Goal: Information Seeking & Learning: Understand process/instructions

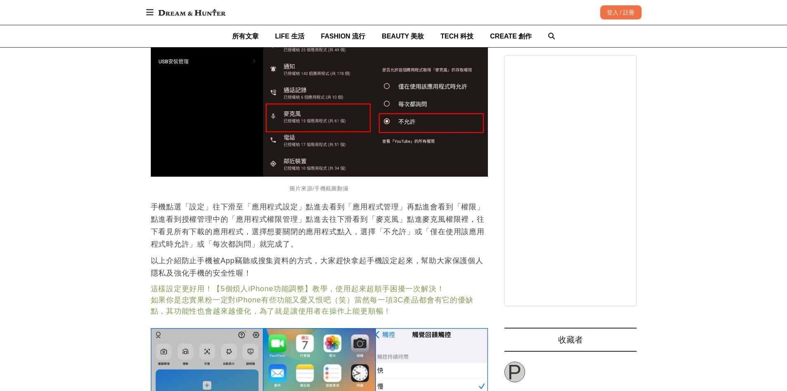
scroll to position [2034, 0]
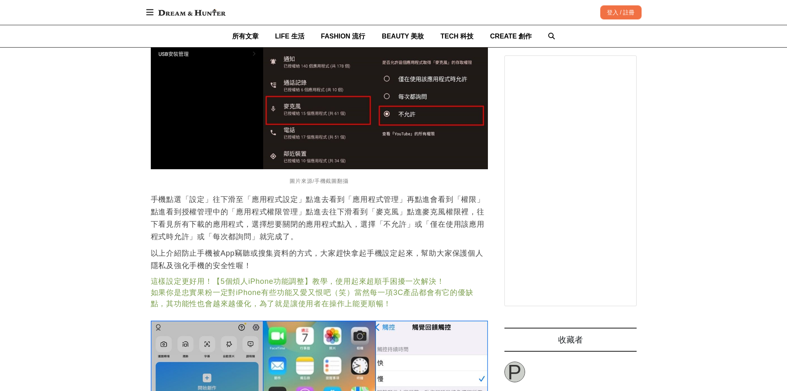
click at [87, 247] on div "首頁 / 3C 話題 [URL][DOMAIN_NAME] 收藏 手機防偷聽！教你保護隱私不被竊聽【iPhone、Android教學】只要簡單幾步驟關閉設定立…" at bounding box center [393, 52] width 787 height 3975
click at [166, 226] on p "手機點選「設定」往下滑至「應用程式設定」點進去看到「應用程式管理」再點進會看到「權限」點進看到授權管理中的「應用程式權限管理」點進去往下滑看到「麥克風」點進麥…" at bounding box center [319, 218] width 337 height 50
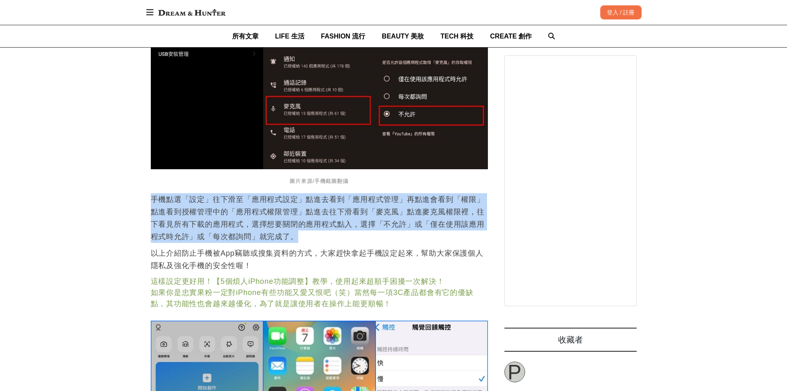
drag, startPoint x: 152, startPoint y: 199, endPoint x: 318, endPoint y: 240, distance: 171.2
click at [318, 240] on p "手機點選「設定」往下滑至「應用程式設定」點進去看到「應用程式管理」再點進會看到「權限」點進看到授權管理中的「應用程式權限管理」點進去往下滑看到「麥克風」點進麥…" at bounding box center [319, 218] width 337 height 50
click at [325, 241] on p "手機點選「設定」往下滑至「應用程式設定」點進去看到「應用程式管理」再點進會看到「權限」點進看到授權管理中的「應用程式權限管理」點進去往下滑看到「麥克風」點進麥…" at bounding box center [319, 218] width 337 height 50
drag, startPoint x: 314, startPoint y: 239, endPoint x: 143, endPoint y: 200, distance: 174.8
click at [143, 200] on div "首頁 / 3C 話題 [URL][DOMAIN_NAME] 收藏 手機防偷聽！教你保護隱私不被竊聽【iPhone、Android教學】只要簡單幾步驟關閉設定立…" at bounding box center [393, 52] width 787 height 3975
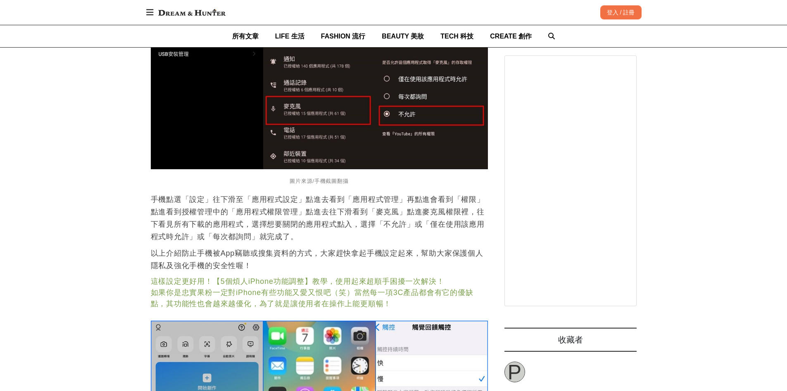
click at [112, 275] on div "首頁 / 3C 話題 [URL][DOMAIN_NAME] 收藏 手機防偷聽！教你保護隱私不被竊聽【iPhone、Android教學】只要簡單幾步驟關閉設定立…" at bounding box center [393, 52] width 787 height 3975
click at [238, 241] on p "手機點選「設定」往下滑至「應用程式設定」點進去看到「應用程式管理」再點進會看到「權限」點進看到授權管理中的「應用程式權限管理」點進去往下滑看到「麥克風」點進麥…" at bounding box center [319, 218] width 337 height 50
click at [93, 243] on div "首頁 / 3C 話題 [URL][DOMAIN_NAME] 收藏 手機防偷聽！教你保護隱私不被竊聽【iPhone、Android教學】只要簡單幾步驟關閉設定立…" at bounding box center [393, 52] width 787 height 3975
drag, startPoint x: 182, startPoint y: 255, endPoint x: 416, endPoint y: 251, distance: 233.5
click at [416, 251] on p "以上介紹防止手機被App竊聽或搜集資料的方式，大家趕快拿起手機設定起來，幫助大家保護個人隱私及強化手機的安全性喔！" at bounding box center [319, 259] width 337 height 25
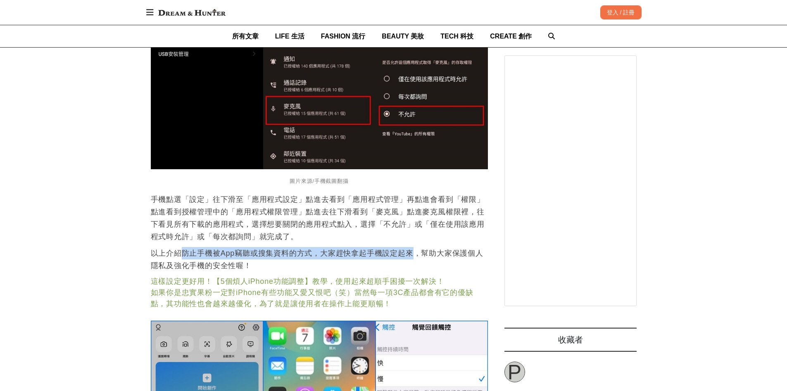
click at [204, 280] on link "這樣設定更好用！【5個煩人iPhone功能調整】教學，使用起來超順手困擾一次解決！" at bounding box center [298, 281] width 294 height 8
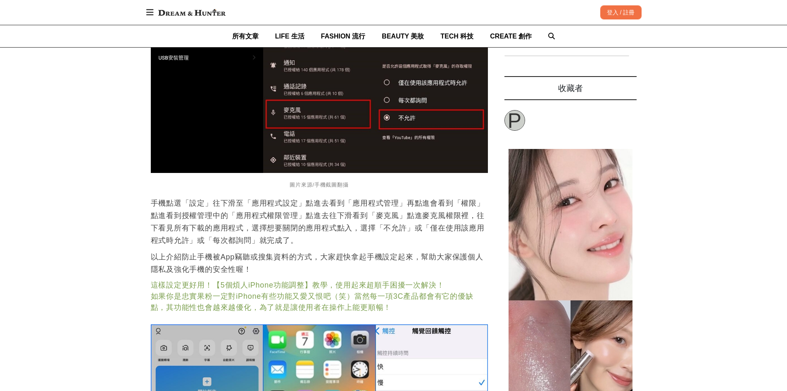
scroll to position [2034, 0]
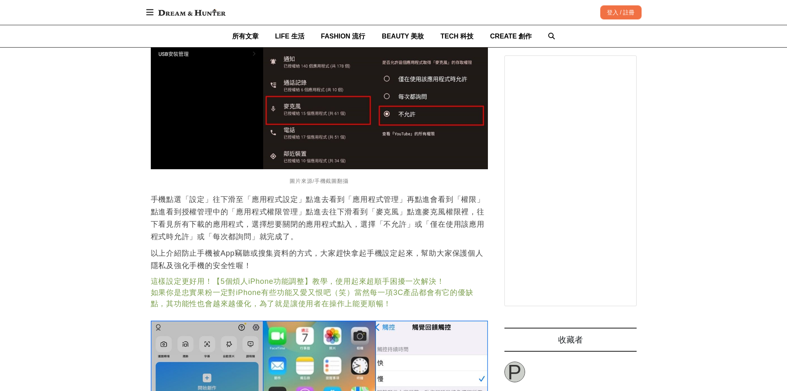
click at [230, 225] on p "手機點選「設定」往下滑至「應用程式設定」點進去看到「應用程式管理」再點進會看到「權限」點進看到授權管理中的「應用程式權限管理」點進去往下滑看到「麥克風」點進麥…" at bounding box center [319, 218] width 337 height 50
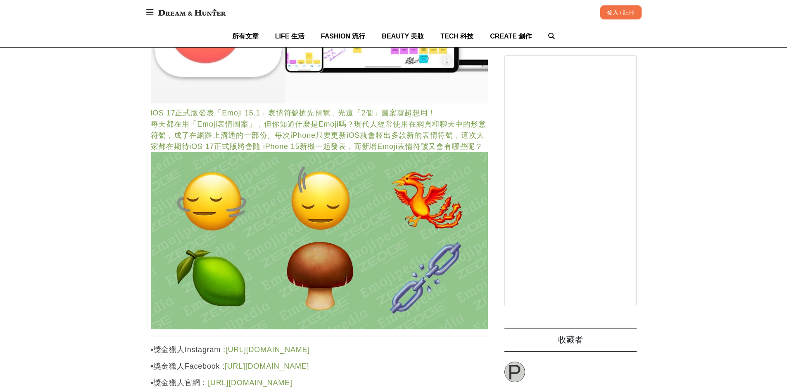
scroll to position [2613, 0]
